Goal: Task Accomplishment & Management: Use online tool/utility

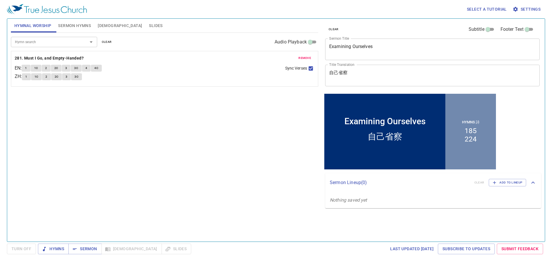
click at [306, 56] on span "remove" at bounding box center [305, 58] width 13 height 5
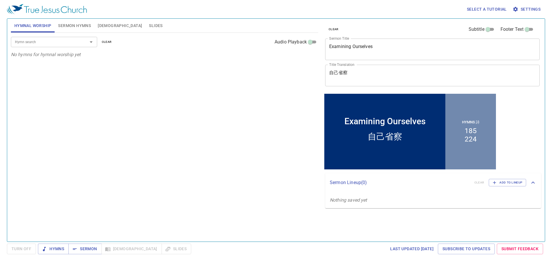
click at [37, 43] on input "Hymn search" at bounding box center [46, 42] width 66 height 7
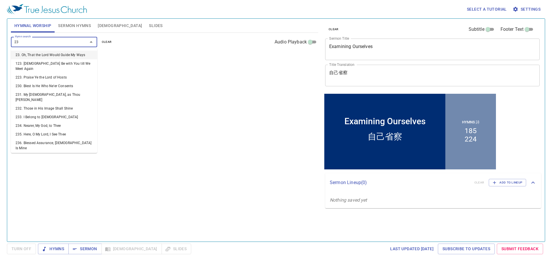
type input "239"
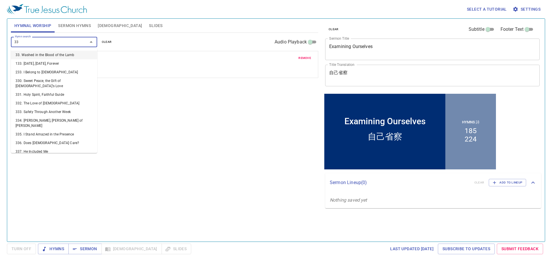
type input "330"
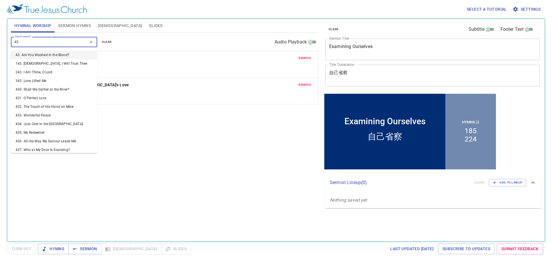
type input "433"
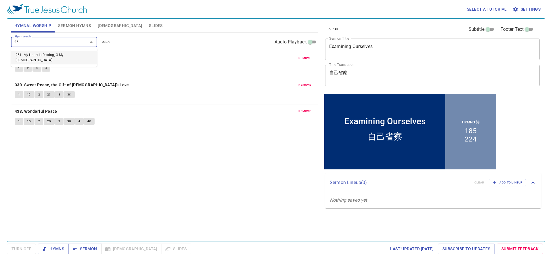
type input "251"
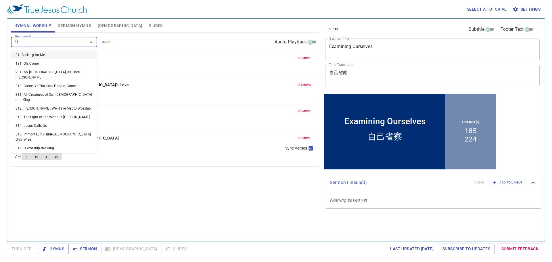
type input "318"
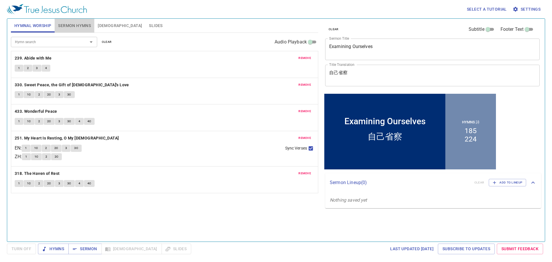
click at [75, 27] on span "Sermon Hymns" at bounding box center [74, 25] width 33 height 7
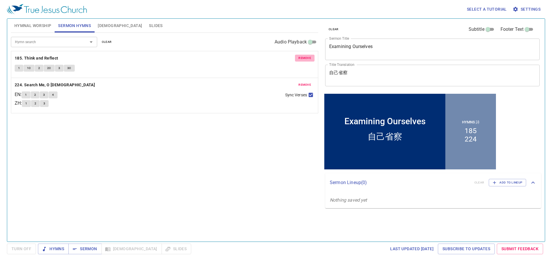
click at [304, 55] on button "remove" at bounding box center [305, 58] width 20 height 7
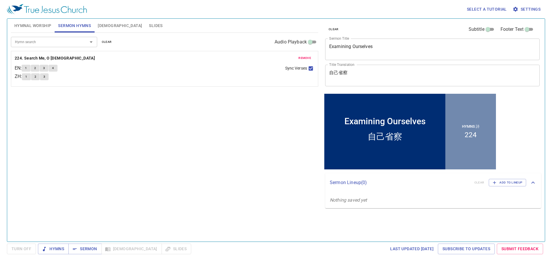
click at [304, 55] on button "remove" at bounding box center [305, 58] width 20 height 7
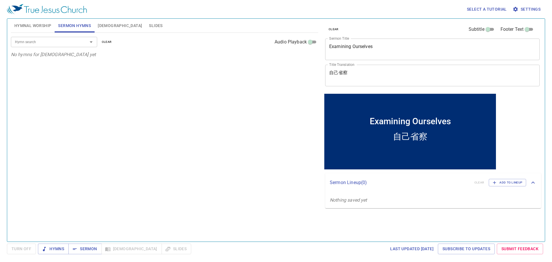
click at [63, 39] on input "Hymn search" at bounding box center [46, 42] width 66 height 7
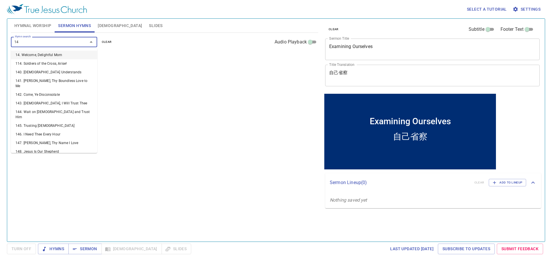
type input "145"
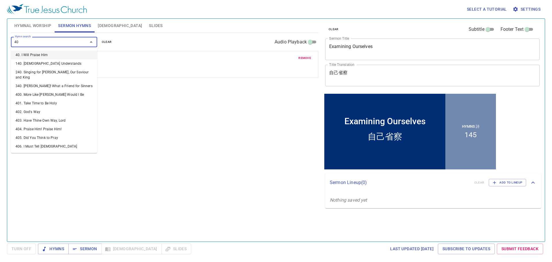
type input "402"
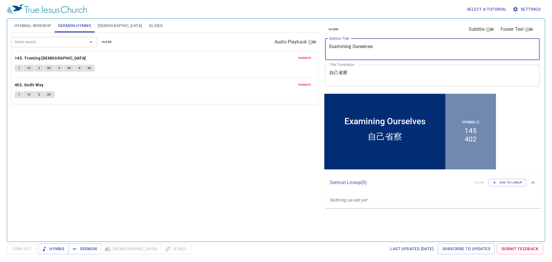
click at [407, 47] on textarea "Examining Ourselves" at bounding box center [432, 49] width 206 height 11
paste textarea "Unsung Heroes of the [DEMOGRAPHIC_DATA]"
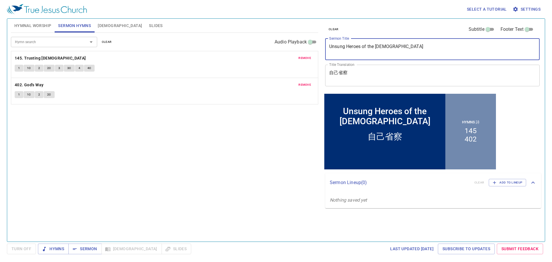
type textarea "Unsung Heroes of the [DEMOGRAPHIC_DATA]"
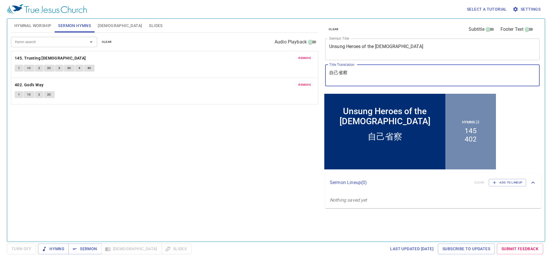
click at [414, 74] on textarea "自己省察" at bounding box center [432, 75] width 206 height 11
paste textarea "經中的無名英雄"
type textarea "聖經中的無名英雄"
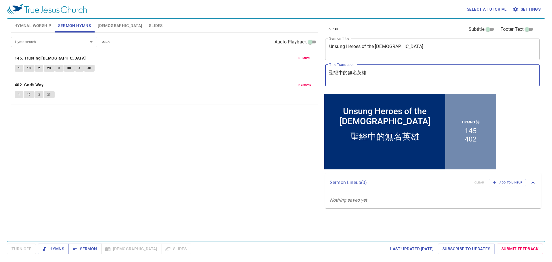
click at [238, 146] on div "Hymn search Hymn search clear Audio Playback remove 145. Trusting Jesus 1 1C 2 …" at bounding box center [164, 135] width 307 height 204
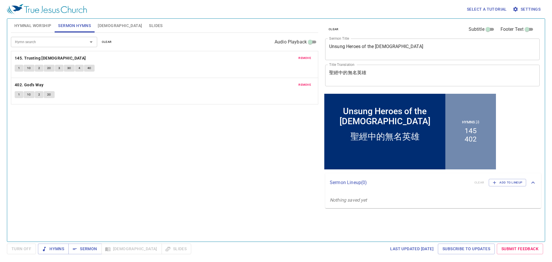
click at [146, 24] on button "Slides" at bounding box center [156, 26] width 20 height 14
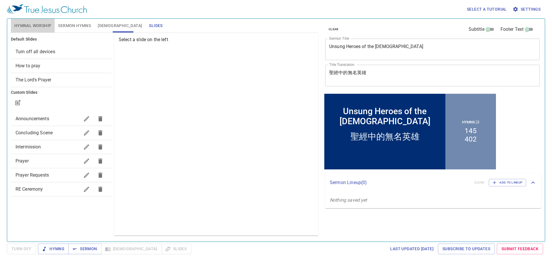
click at [30, 24] on span "Hymnal Worship" at bounding box center [32, 25] width 37 height 7
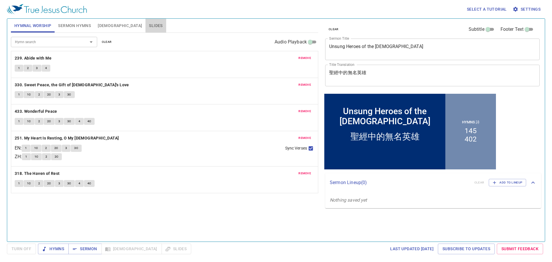
click at [149, 28] on span "Slides" at bounding box center [156, 25] width 14 height 7
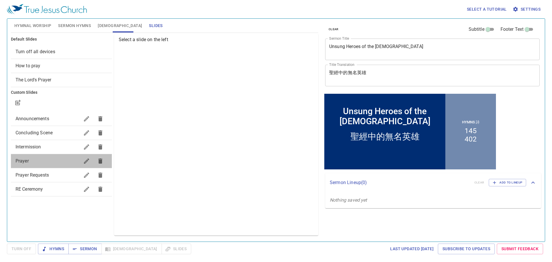
click at [45, 158] on span "Prayer" at bounding box center [48, 161] width 64 height 7
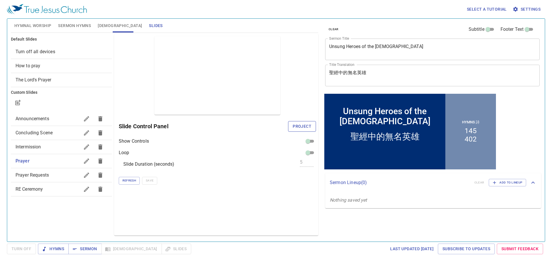
click at [306, 130] on span "Project" at bounding box center [302, 126] width 19 height 7
click at [0, 0] on span "Hymns" at bounding box center [0, 0] width 0 height 0
click at [46, 24] on span "Hymnal Worship" at bounding box center [32, 25] width 37 height 7
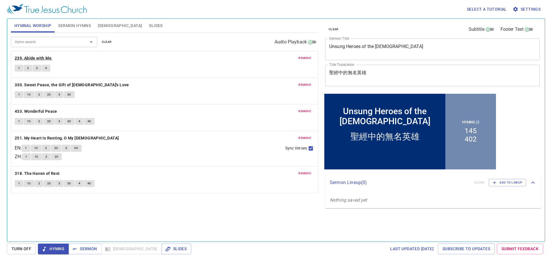
click at [27, 57] on b "239. Abide with Me" at bounding box center [33, 58] width 37 height 7
click at [22, 66] on button "1" at bounding box center [19, 68] width 9 height 7
click at [39, 83] on b "330. Sweet Peace, the Gift of God's Love" at bounding box center [72, 84] width 114 height 7
click at [298, 57] on button "remove" at bounding box center [305, 58] width 20 height 7
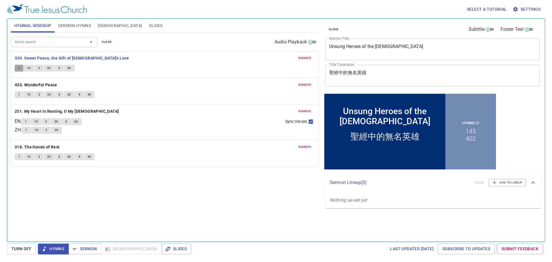
click at [16, 66] on button "1" at bounding box center [19, 68] width 9 height 7
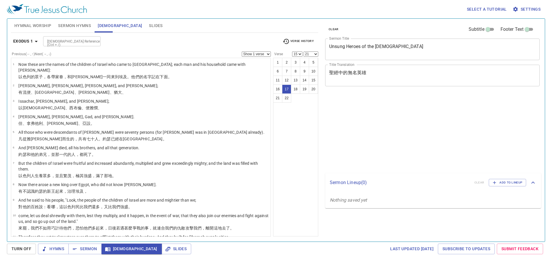
select select "15"
select select "21"
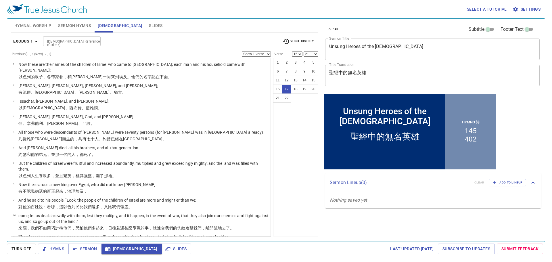
scroll to position [208, 0]
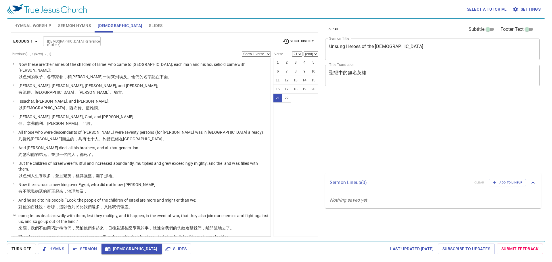
select select "21"
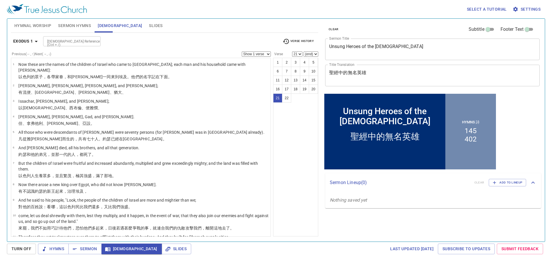
scroll to position [208, 0]
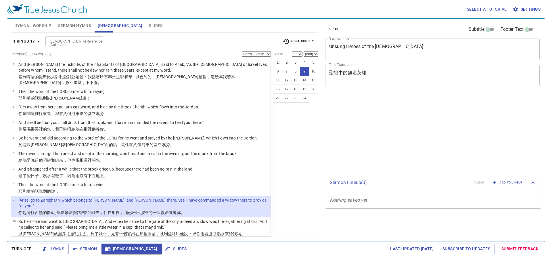
select select "9"
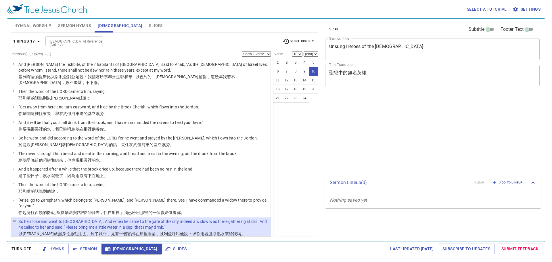
select select "10"
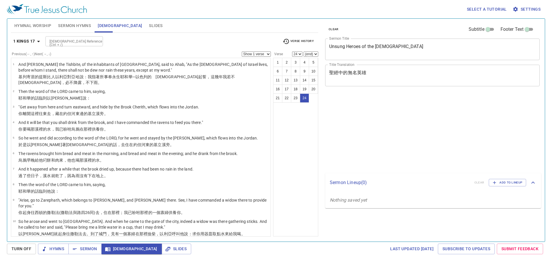
select select "24"
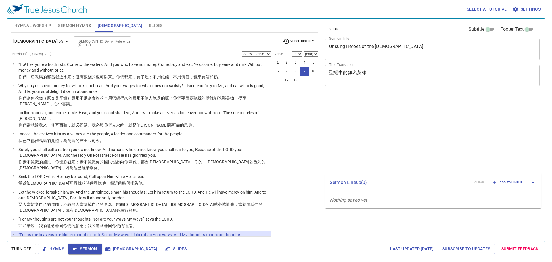
select select "9"
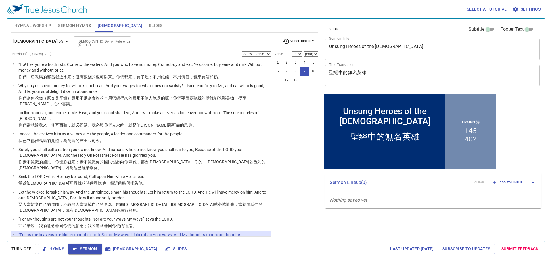
scroll to position [68, 0]
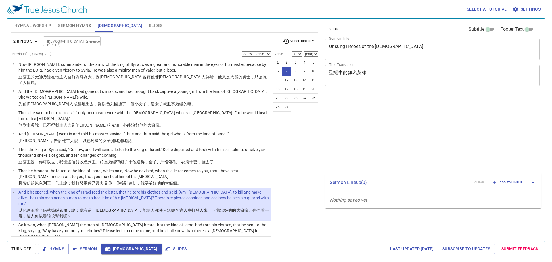
select select "7"
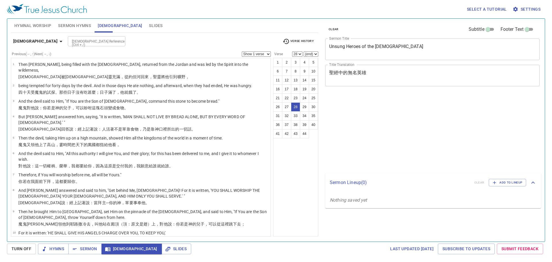
select select "28"
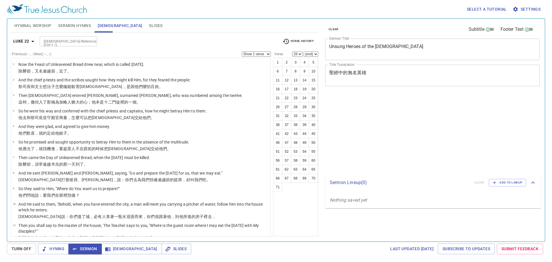
select select "28"
